Goal: Navigation & Orientation: Find specific page/section

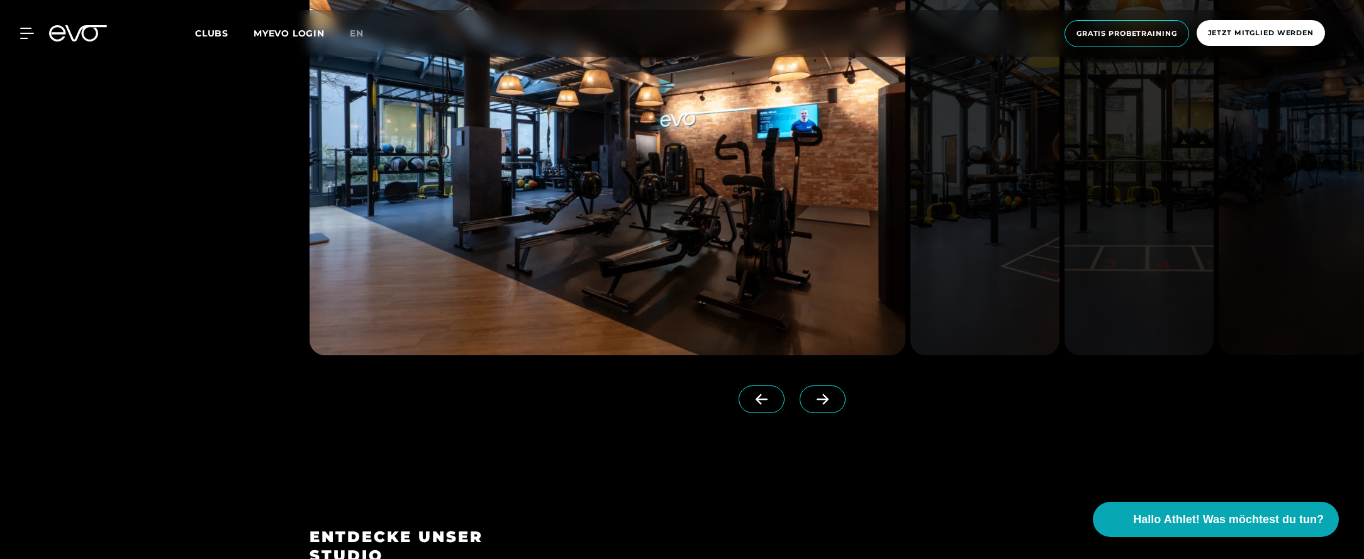
scroll to position [1269, 0]
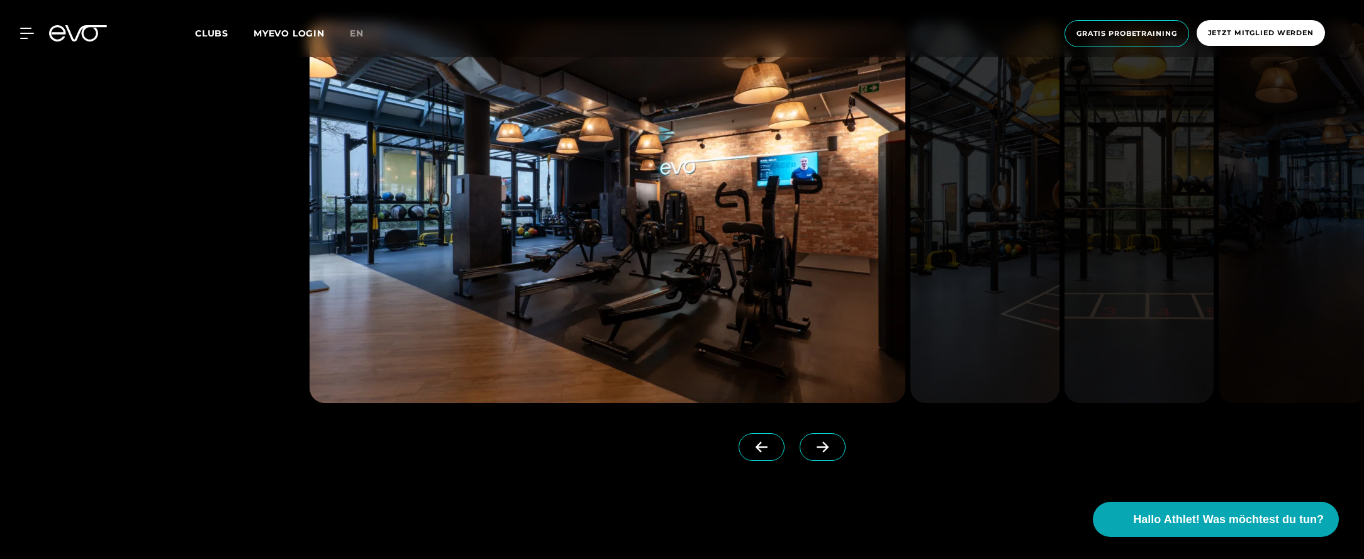
click at [830, 436] on span at bounding box center [823, 448] width 46 height 28
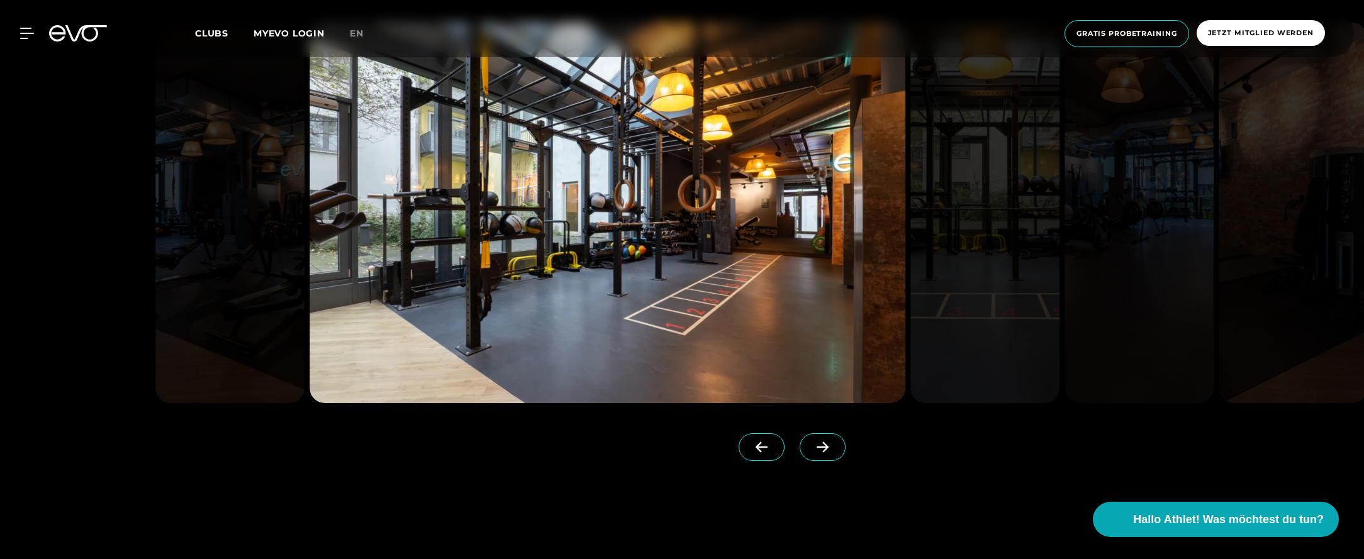
click at [830, 437] on span at bounding box center [823, 448] width 46 height 28
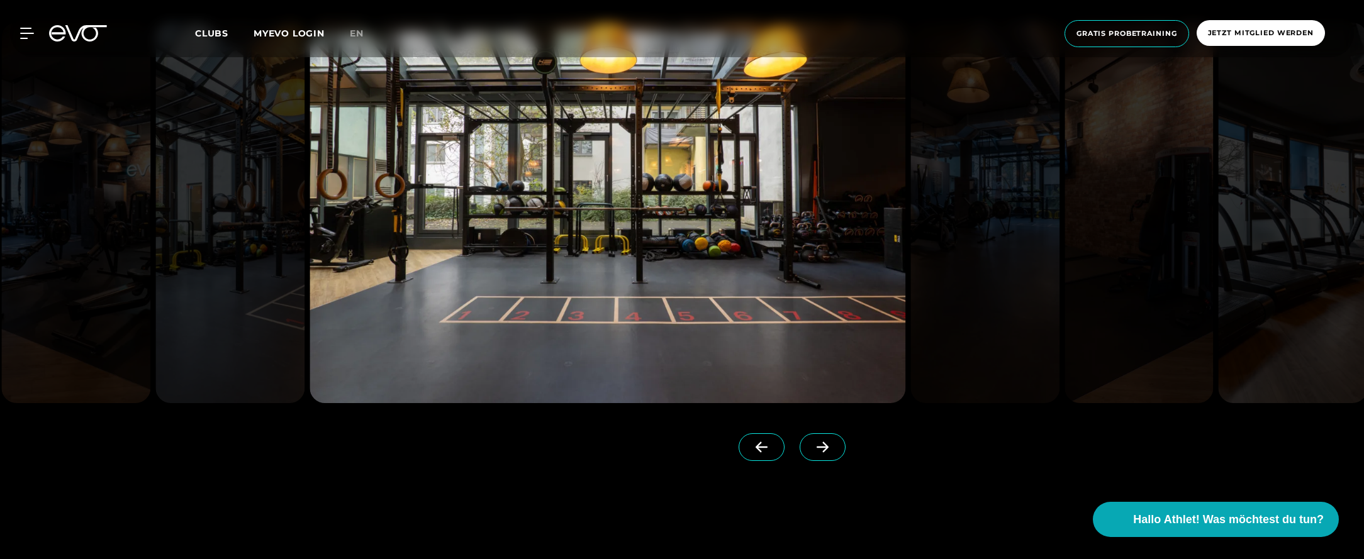
click at [830, 437] on span at bounding box center [823, 448] width 46 height 28
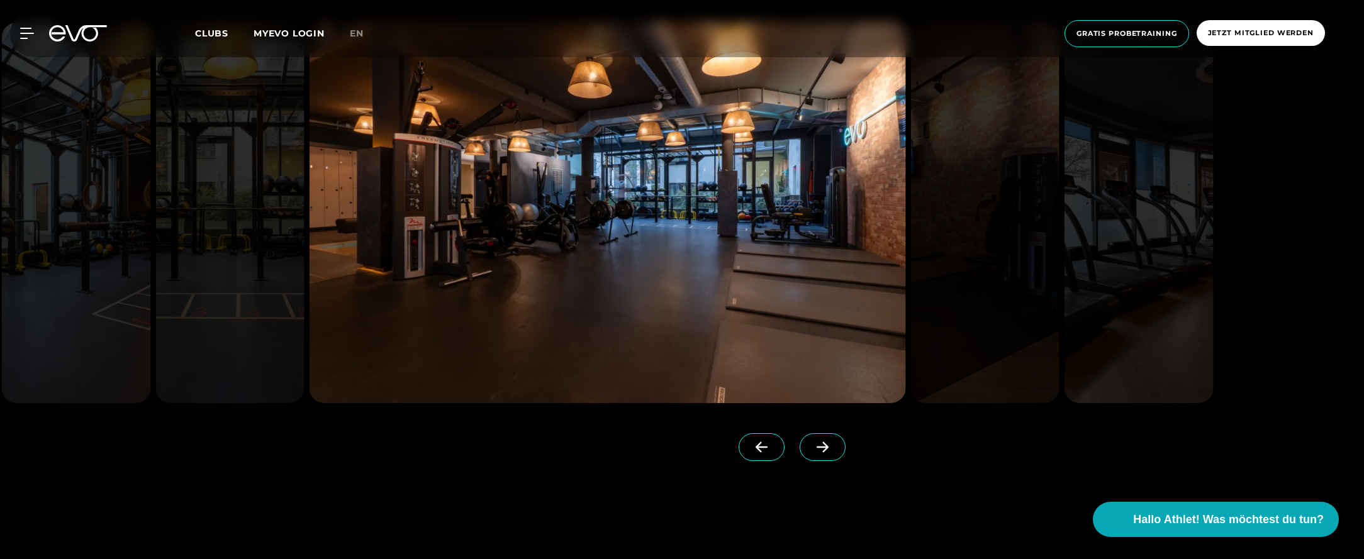
click at [830, 439] on span at bounding box center [823, 448] width 46 height 28
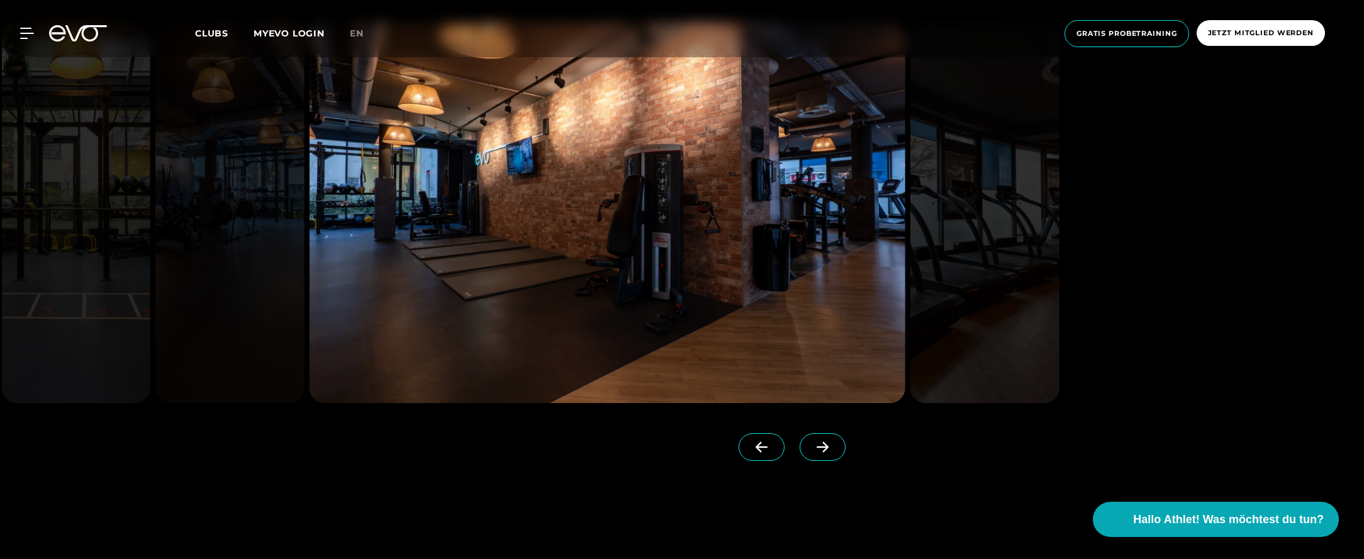
click at [830, 439] on span at bounding box center [823, 448] width 46 height 28
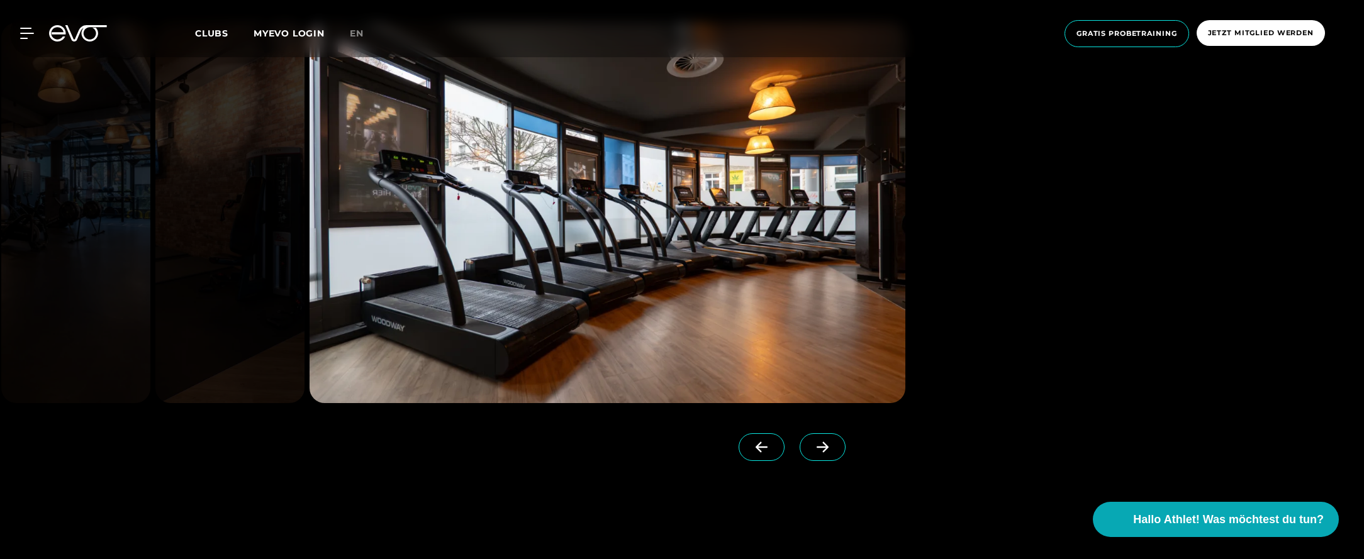
click at [830, 439] on span at bounding box center [823, 448] width 46 height 28
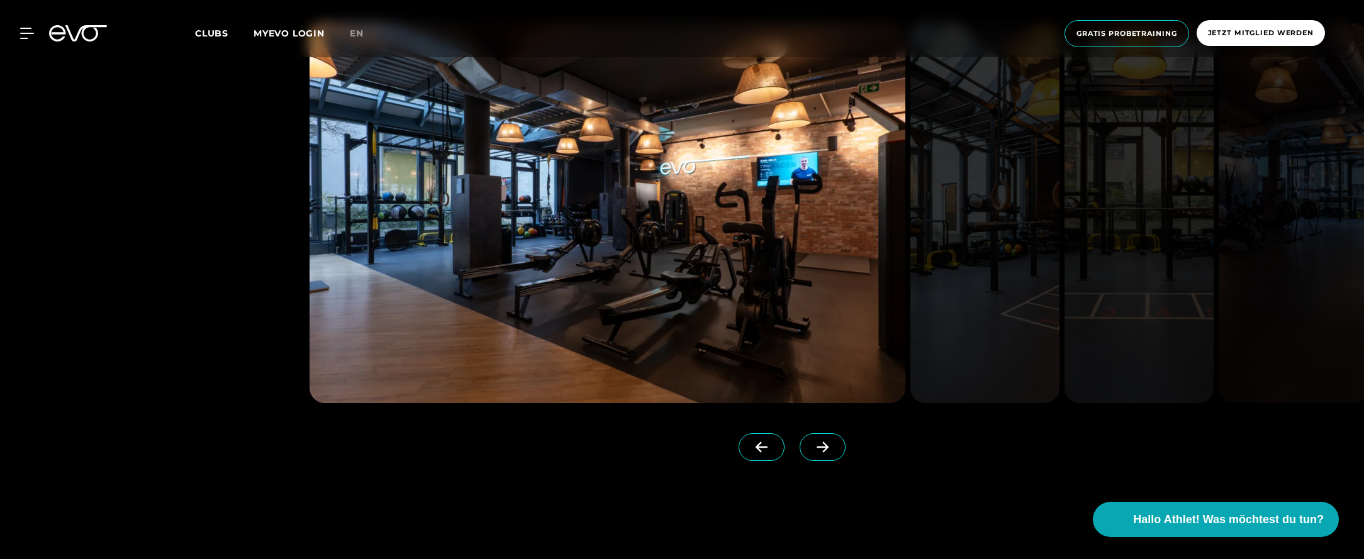
click at [830, 439] on span at bounding box center [823, 448] width 46 height 28
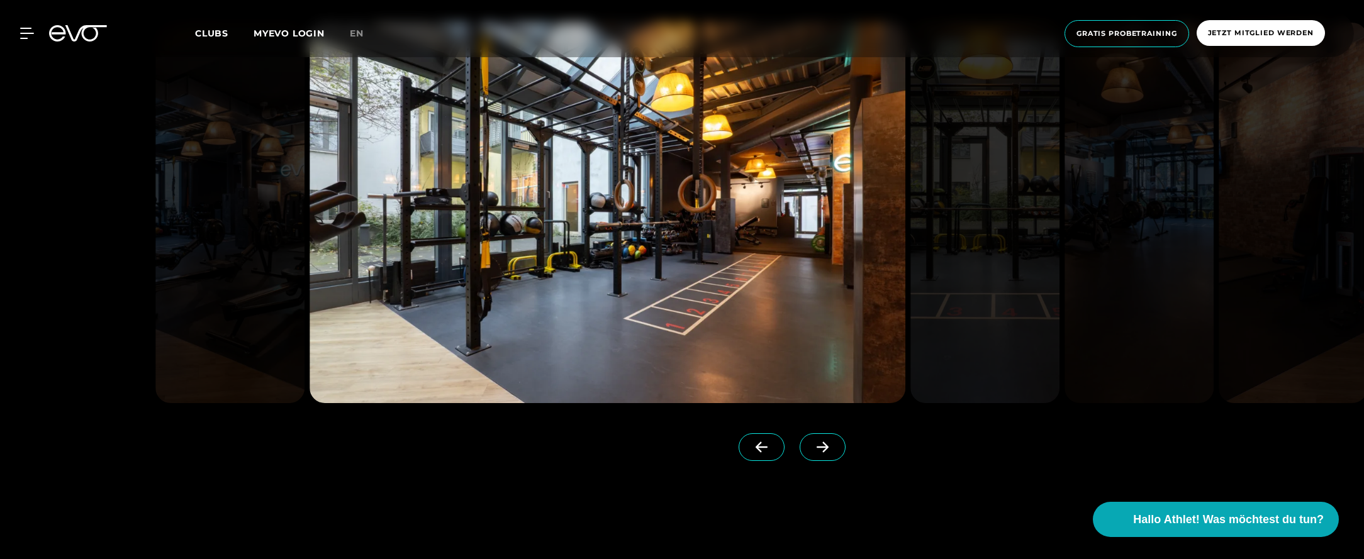
click at [830, 439] on span at bounding box center [823, 448] width 46 height 28
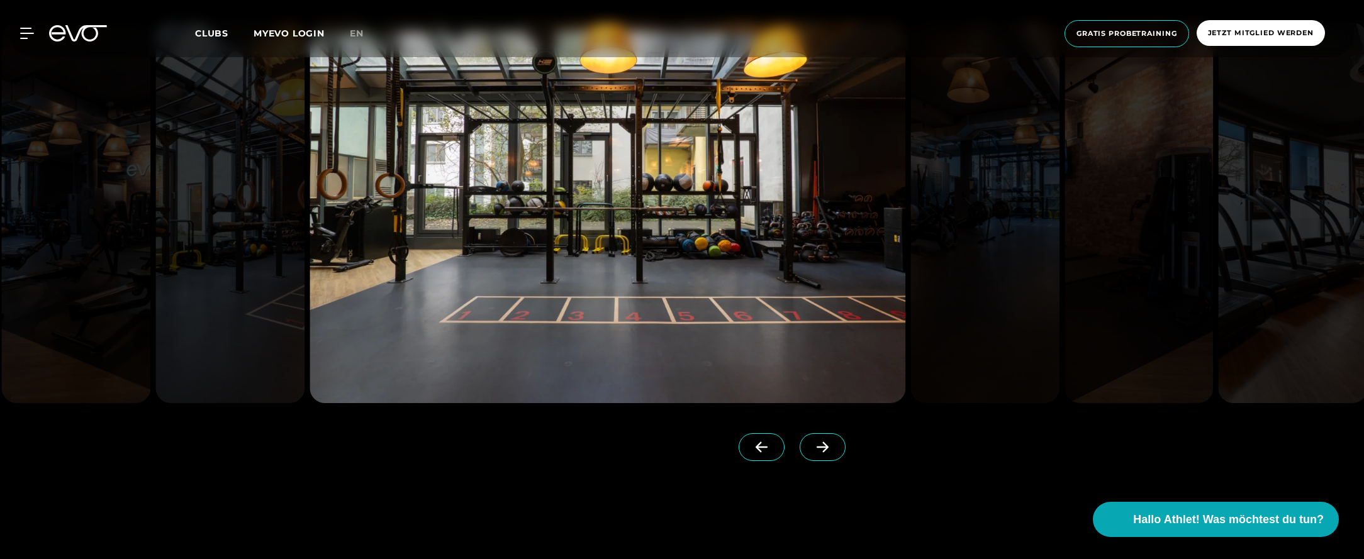
click at [830, 439] on span at bounding box center [823, 448] width 46 height 28
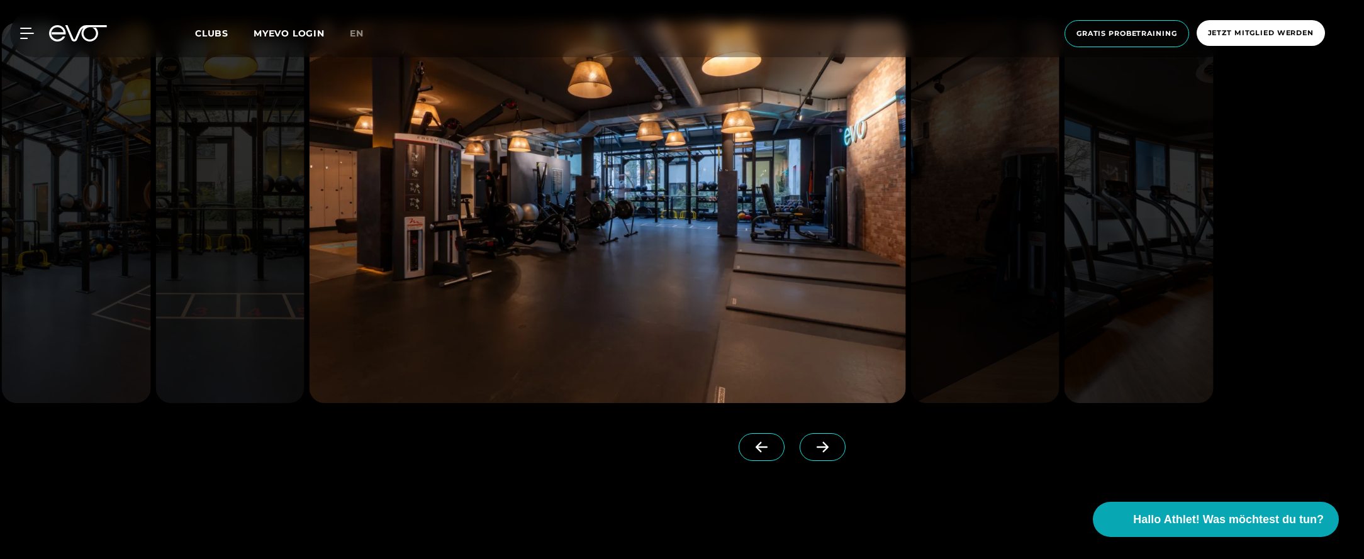
click at [830, 439] on span at bounding box center [823, 448] width 46 height 28
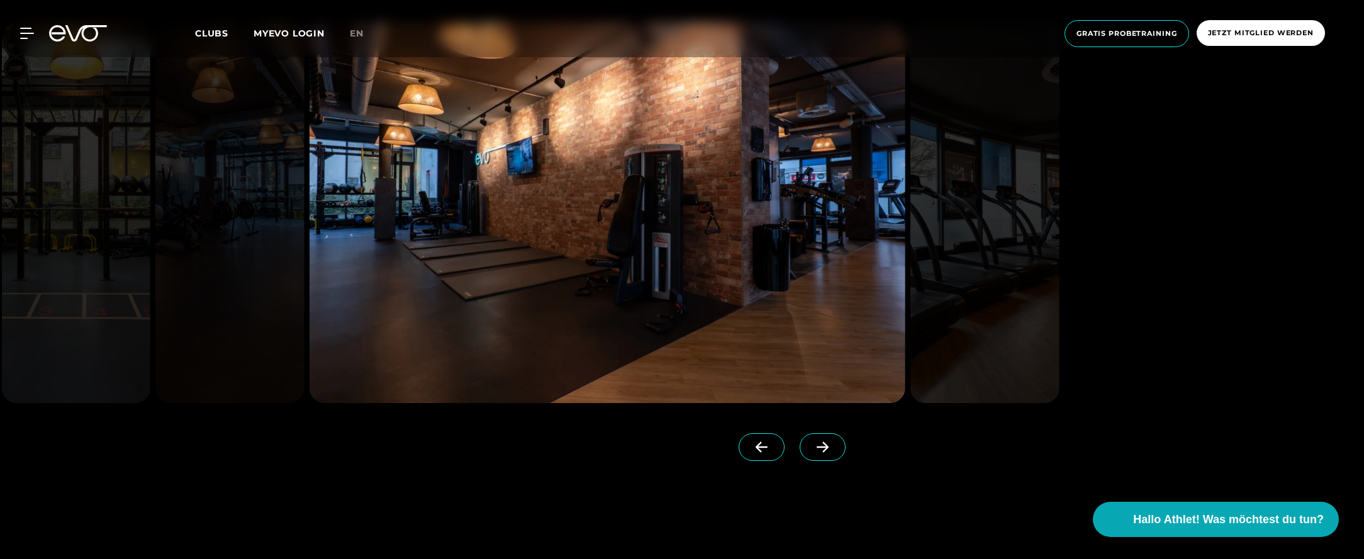
click at [763, 452] on icon at bounding box center [762, 447] width 22 height 11
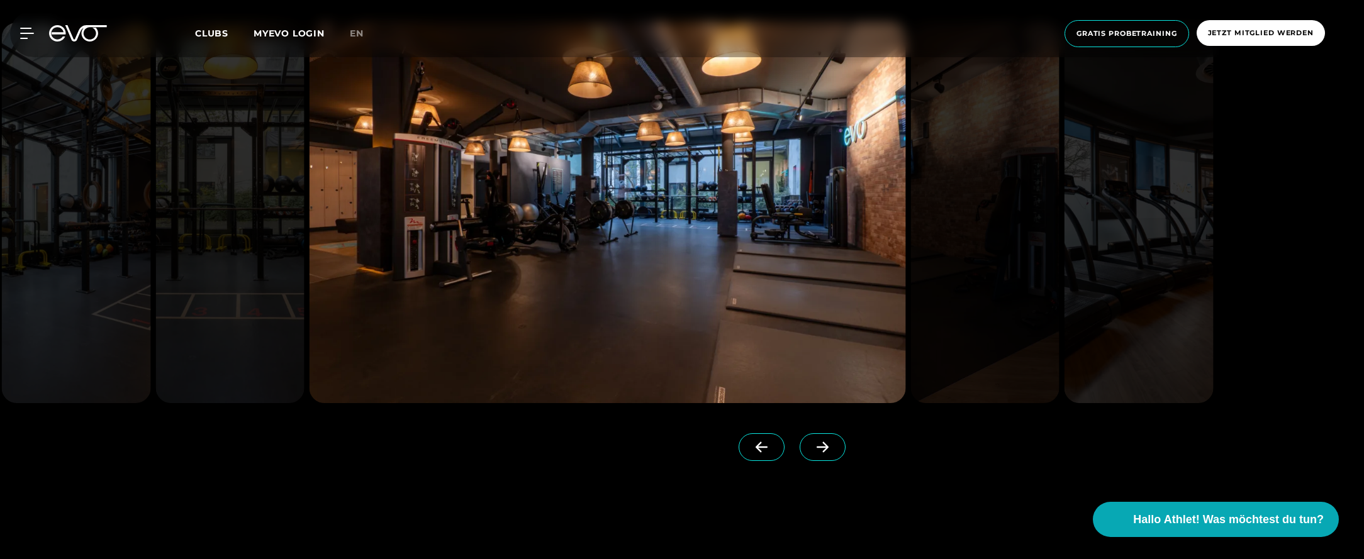
click at [763, 452] on icon at bounding box center [762, 447] width 22 height 11
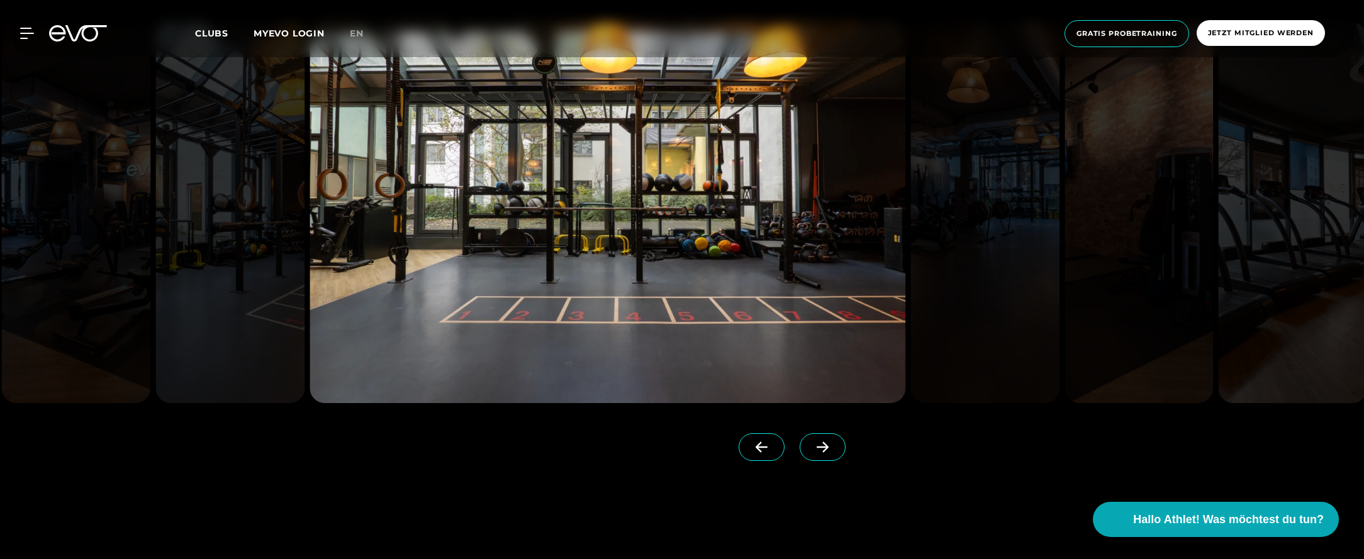
click at [763, 452] on icon at bounding box center [762, 447] width 22 height 11
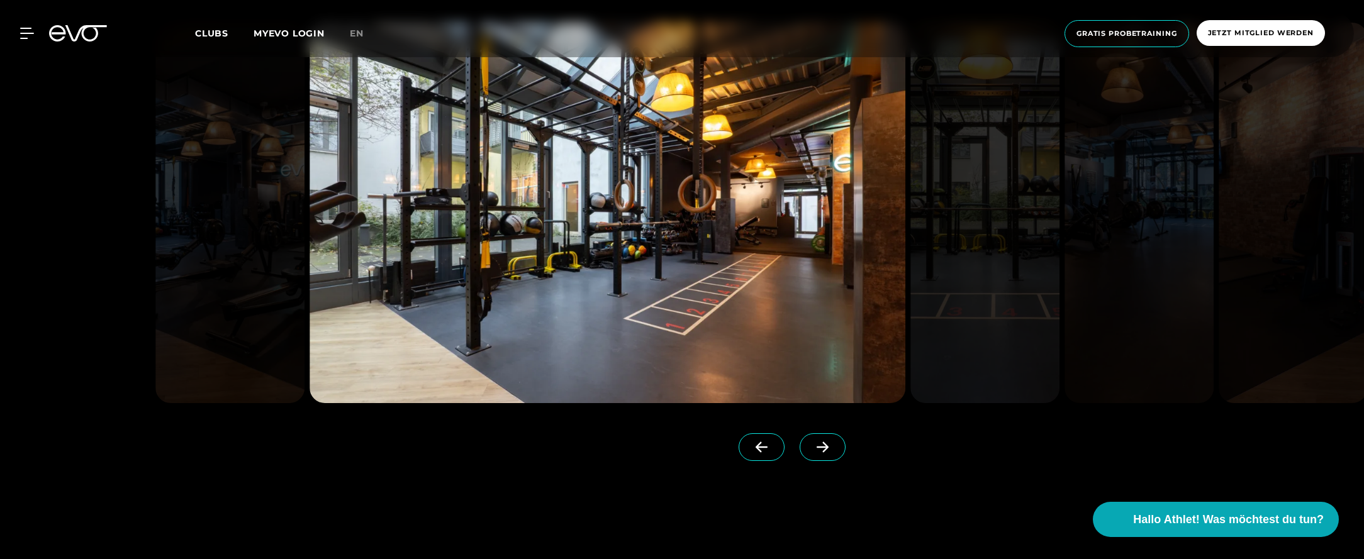
click at [763, 452] on icon at bounding box center [762, 447] width 22 height 11
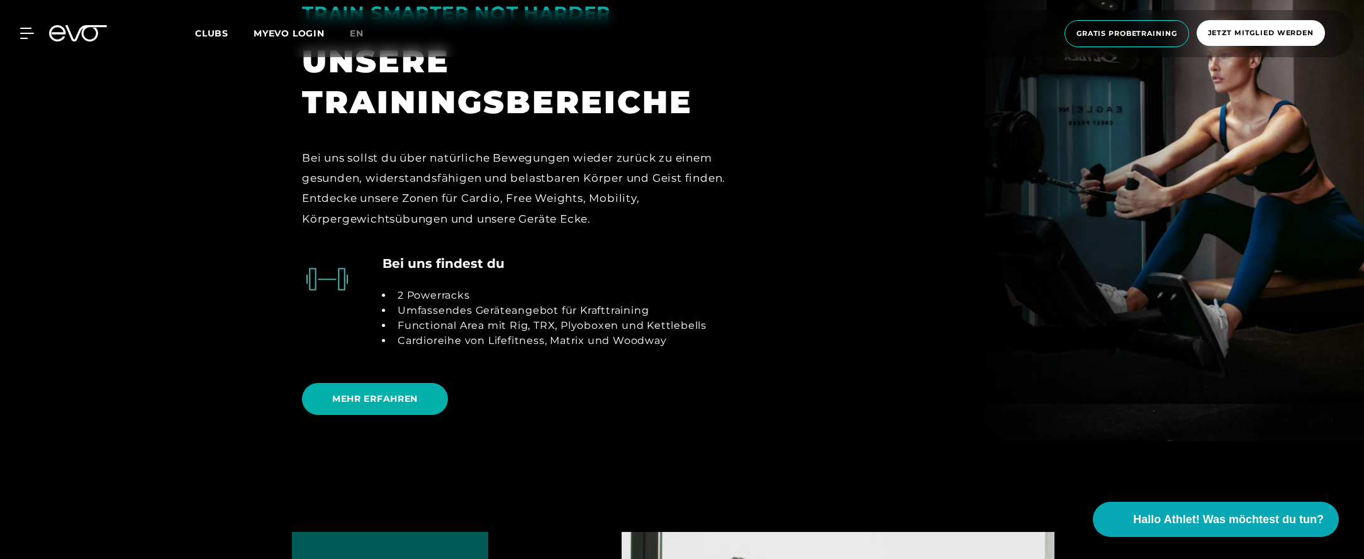
scroll to position [2696, 0]
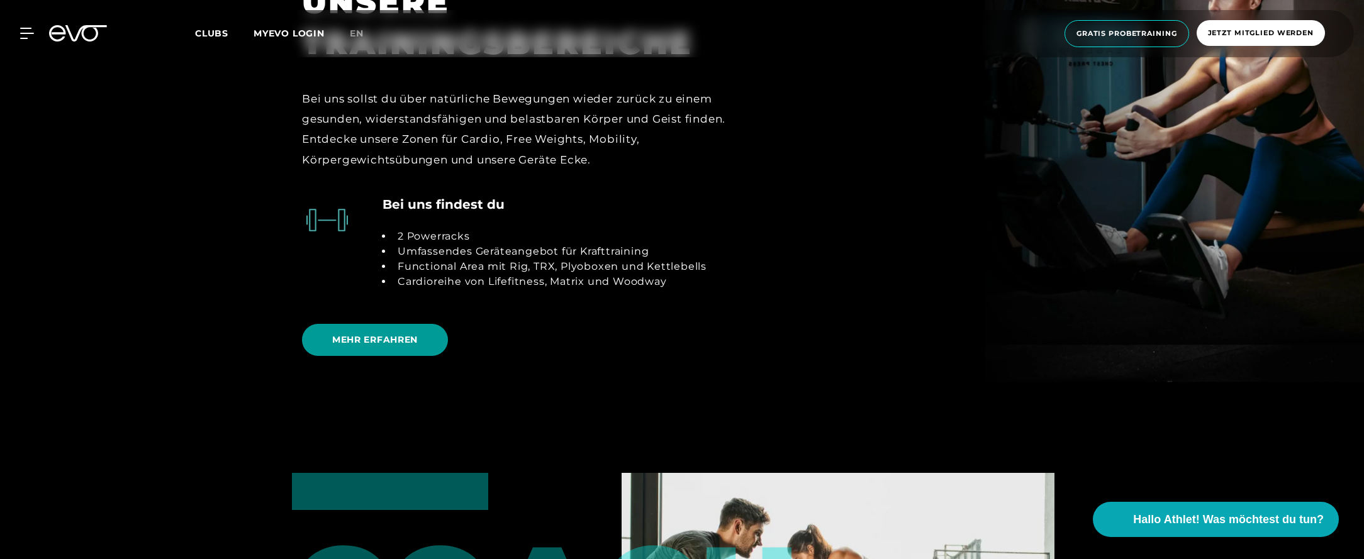
click at [425, 334] on span "MEHR ERFAHREN" at bounding box center [375, 340] width 146 height 32
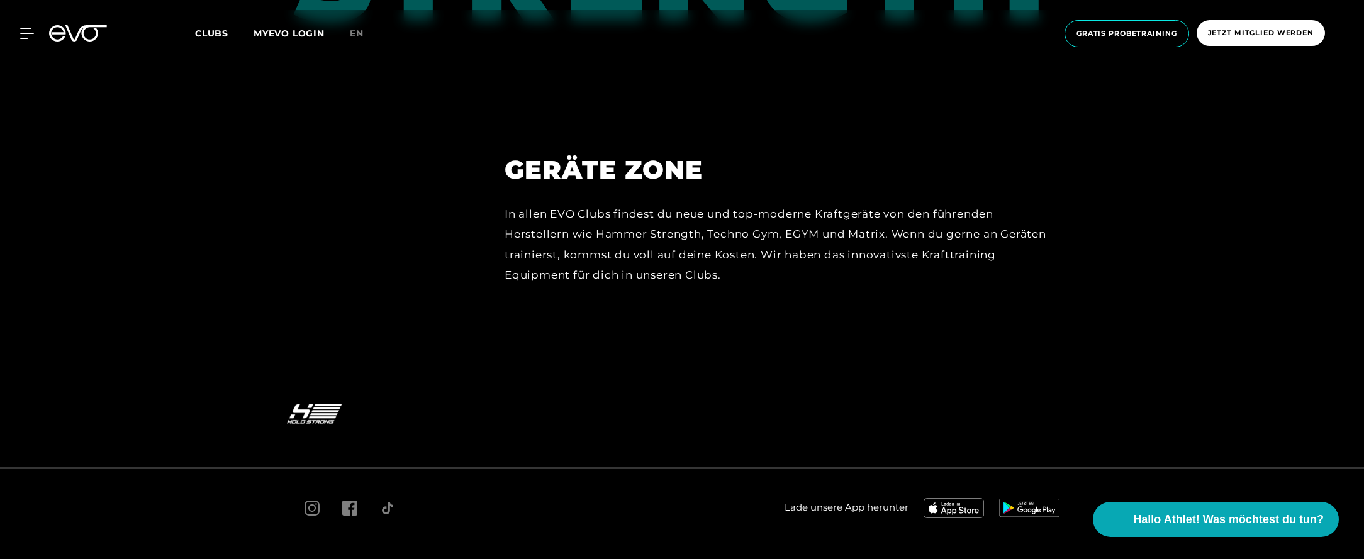
scroll to position [5563, 0]
